Goal: Transaction & Acquisition: Book appointment/travel/reservation

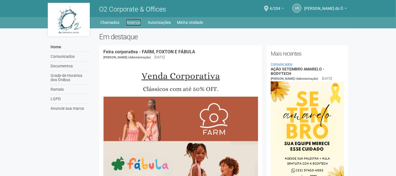
click at [131, 21] on link "Reservas" at bounding box center [134, 23] width 16 height 8
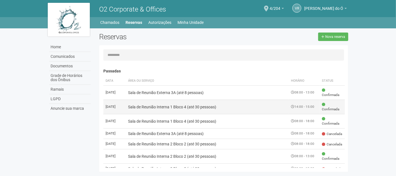
click at [139, 108] on td "Sala de Reunião Interna 1 Bloco 4 (até 30 pessoas)" at bounding box center [207, 107] width 163 height 14
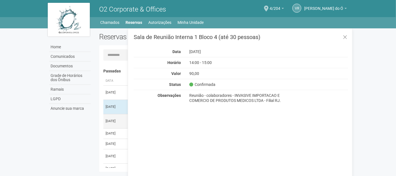
click at [117, 120] on td "17/06/2025" at bounding box center [114, 121] width 22 height 14
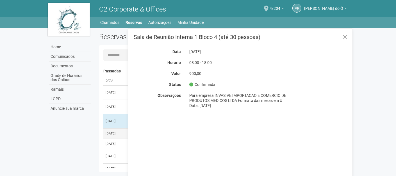
click at [117, 135] on td "17/06/2025" at bounding box center [114, 133] width 22 height 10
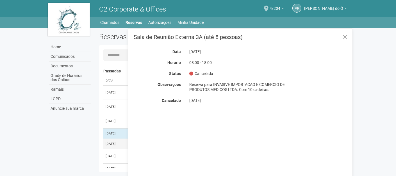
click at [118, 147] on td "09/05/2025" at bounding box center [114, 144] width 22 height 10
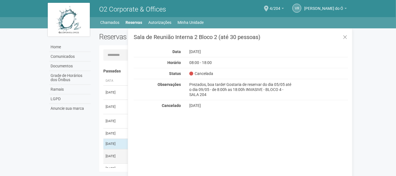
click at [118, 162] on td "09/05/2025" at bounding box center [114, 156] width 22 height 14
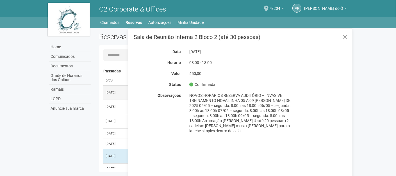
click at [116, 90] on td "08/09/2025" at bounding box center [114, 92] width 22 height 14
